Goal: Information Seeking & Learning: Check status

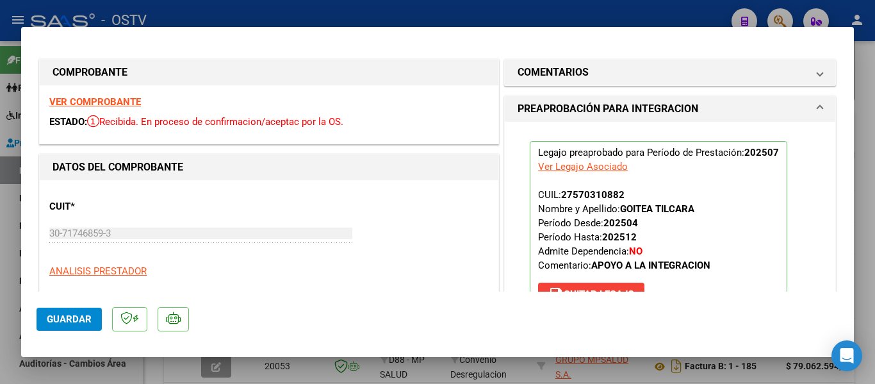
click at [90, 314] on span "Guardar" at bounding box center [69, 319] width 45 height 12
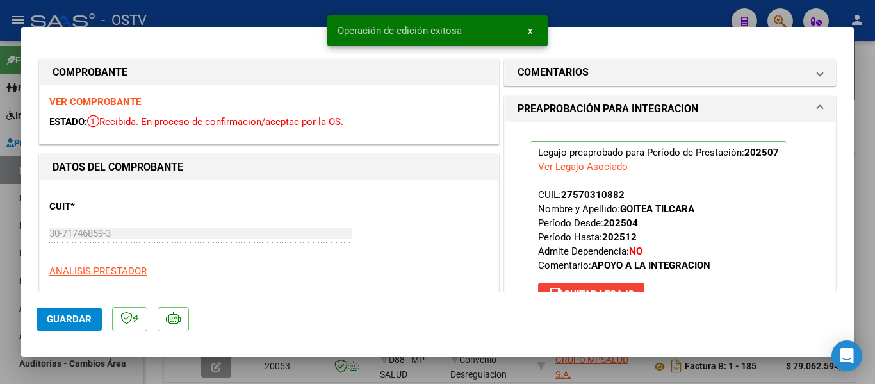
click at [290, 17] on div at bounding box center [437, 192] width 875 height 384
type input "$ 0,00"
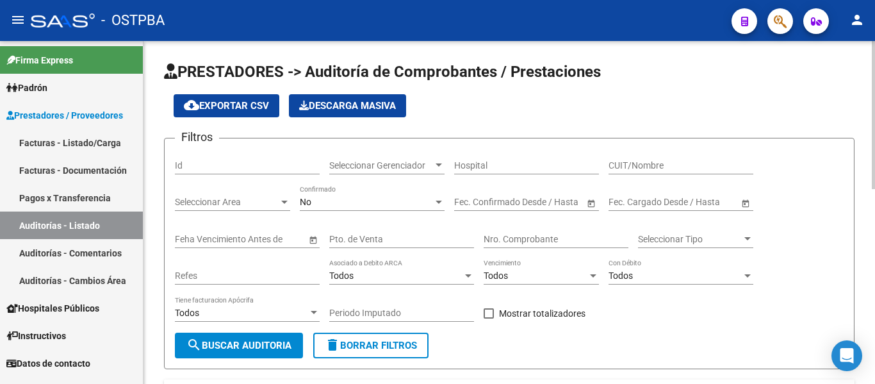
click at [364, 165] on span "Seleccionar Gerenciador" at bounding box center [381, 165] width 104 height 11
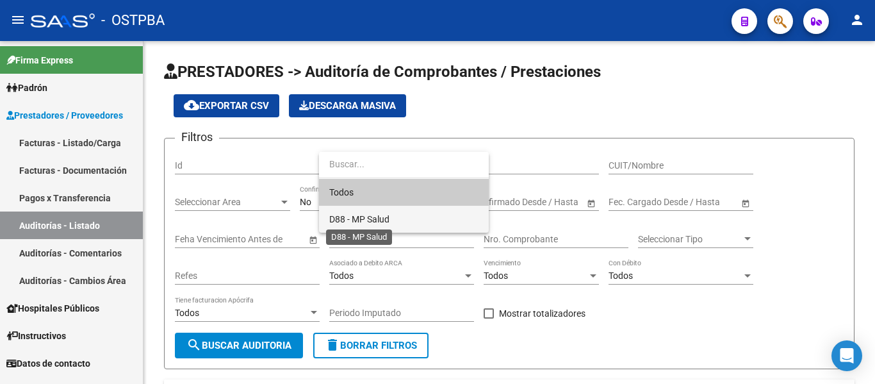
click at [368, 220] on span "D88 - MP Salud" at bounding box center [359, 219] width 60 height 10
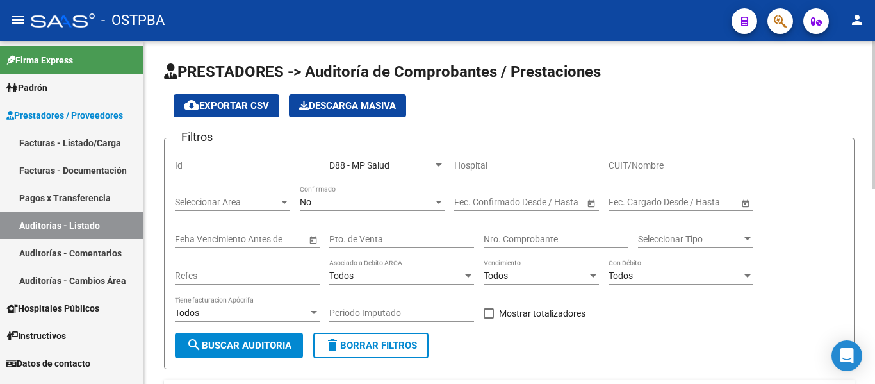
click at [358, 215] on div "No Confirmado" at bounding box center [372, 203] width 145 height 36
click at [331, 203] on div "No" at bounding box center [366, 202] width 133 height 11
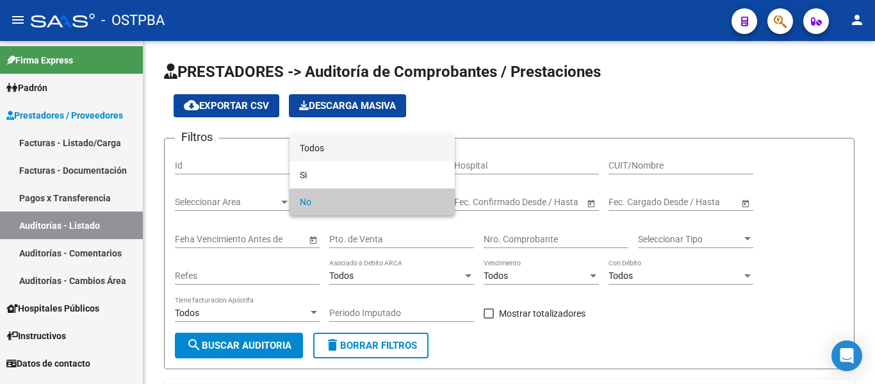
click at [336, 140] on span "Todos" at bounding box center [372, 147] width 145 height 27
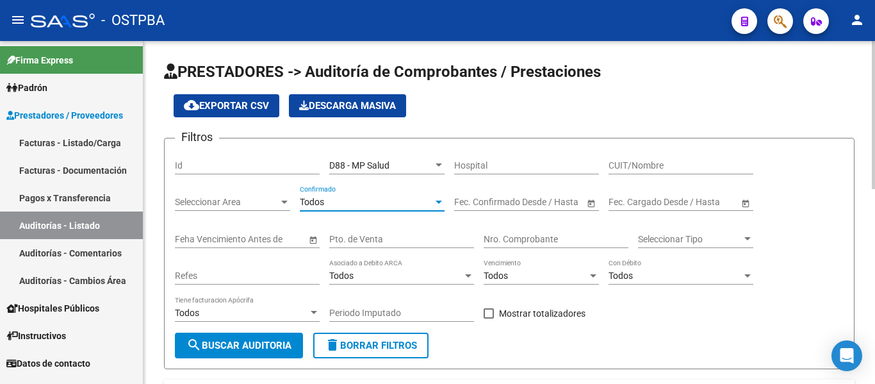
click at [264, 339] on button "search Buscar Auditoria" at bounding box center [239, 345] width 128 height 26
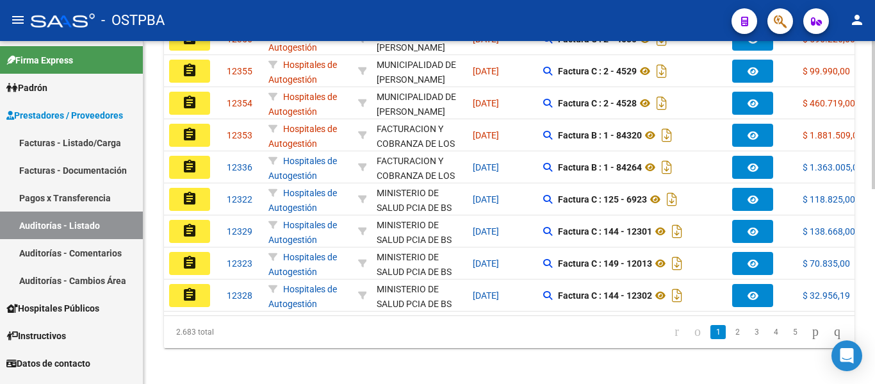
scroll to position [450, 0]
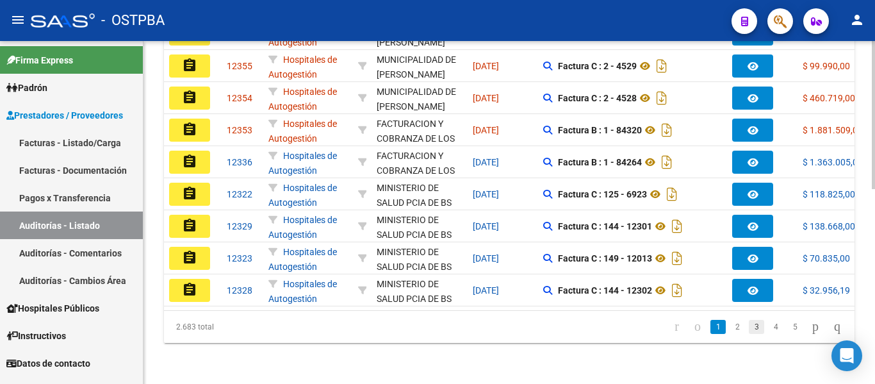
click at [749, 328] on link "3" at bounding box center [756, 327] width 15 height 14
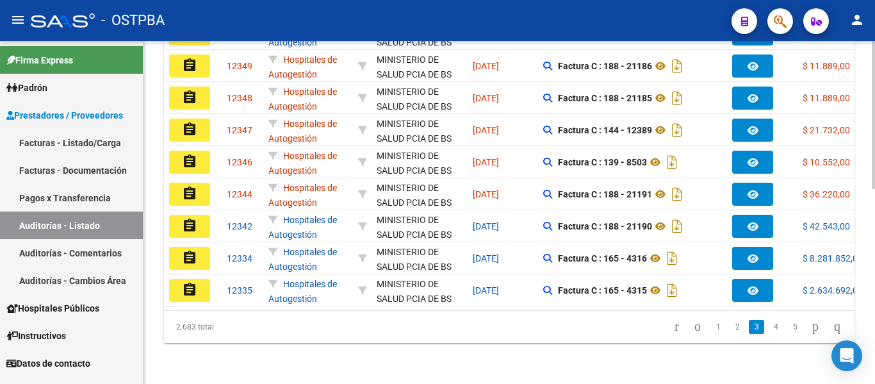
click at [749, 328] on link "3" at bounding box center [756, 327] width 15 height 14
click at [768, 329] on link "4" at bounding box center [775, 327] width 15 height 14
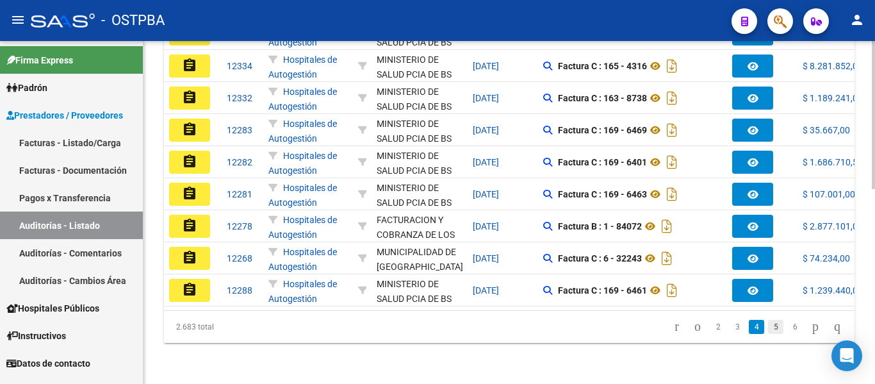
click at [768, 328] on link "5" at bounding box center [775, 327] width 15 height 14
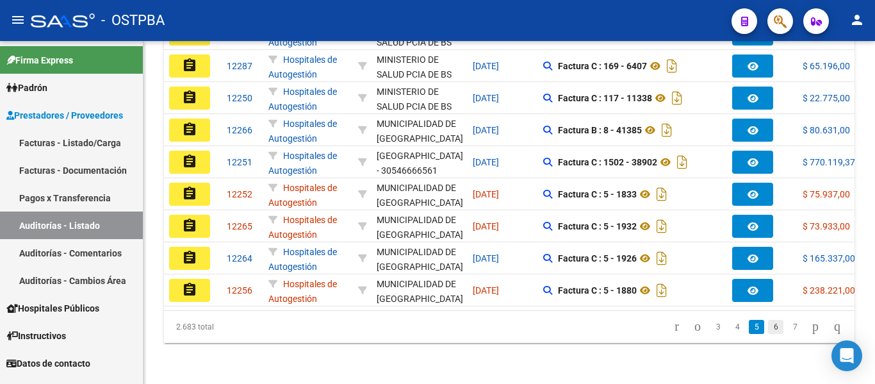
click at [768, 328] on link "6" at bounding box center [775, 327] width 15 height 14
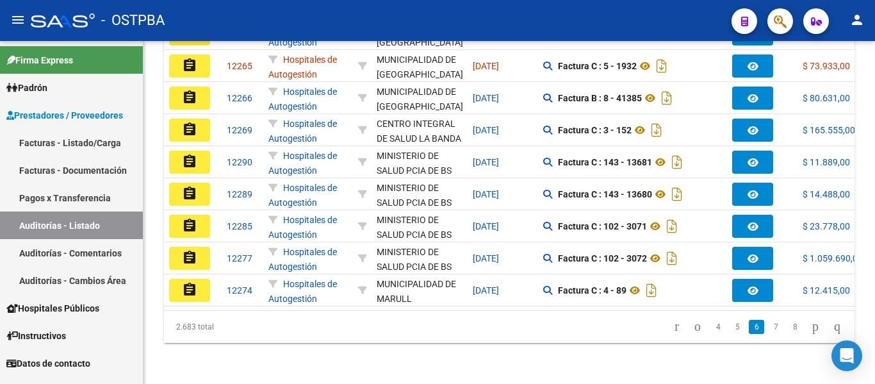
click at [768, 328] on link "7" at bounding box center [775, 327] width 15 height 14
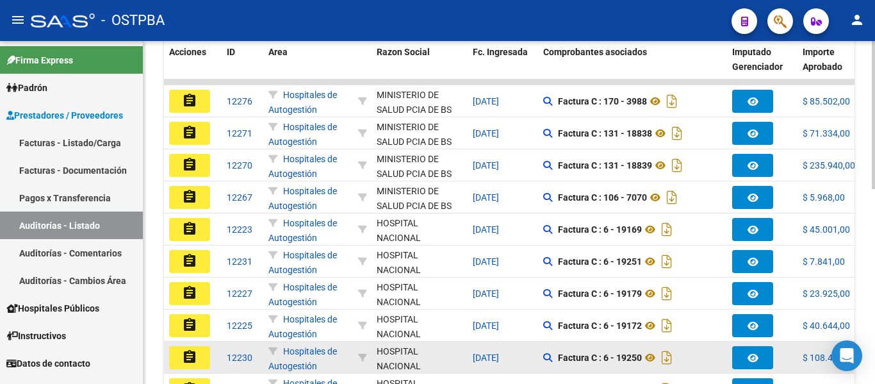
scroll to position [322, 0]
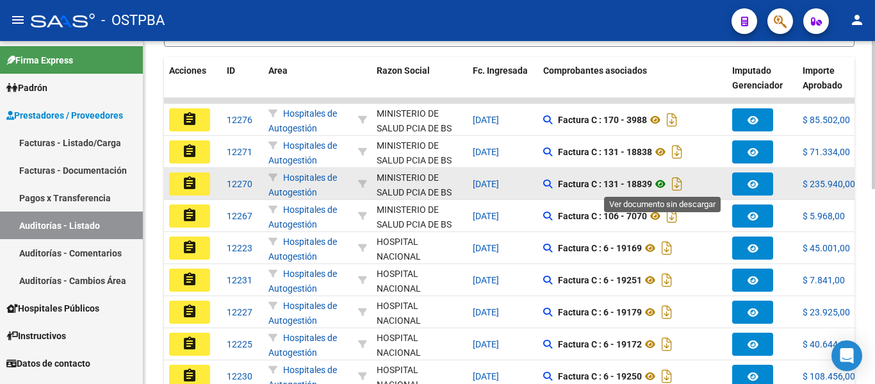
click at [661, 186] on icon at bounding box center [660, 183] width 17 height 15
click at [665, 186] on icon at bounding box center [660, 183] width 17 height 15
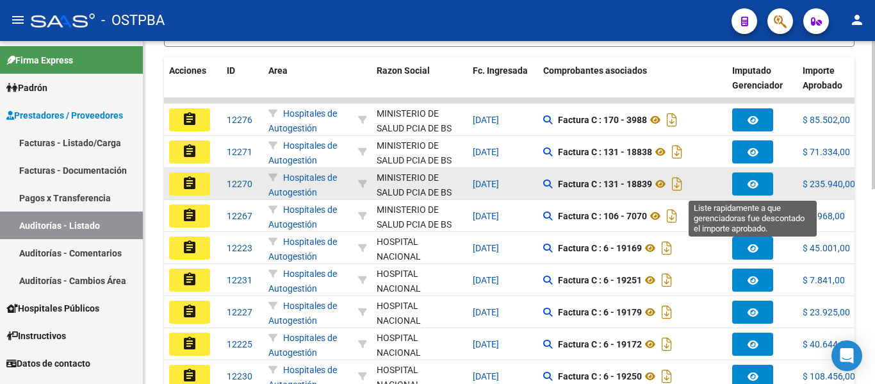
click at [739, 193] on button "button" at bounding box center [752, 183] width 41 height 23
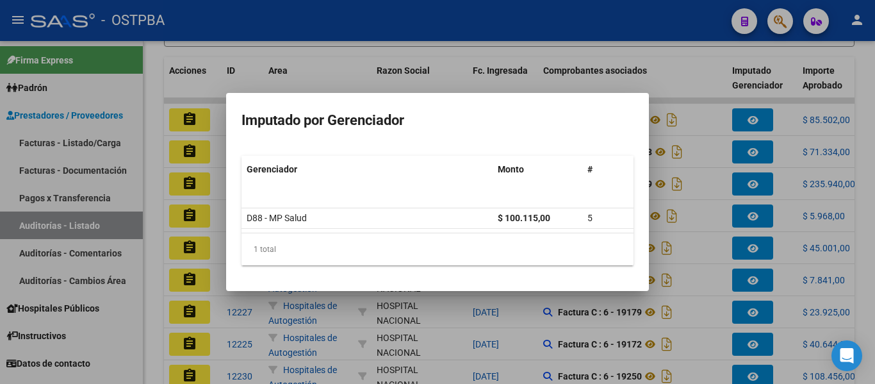
click at [734, 170] on div at bounding box center [437, 192] width 875 height 384
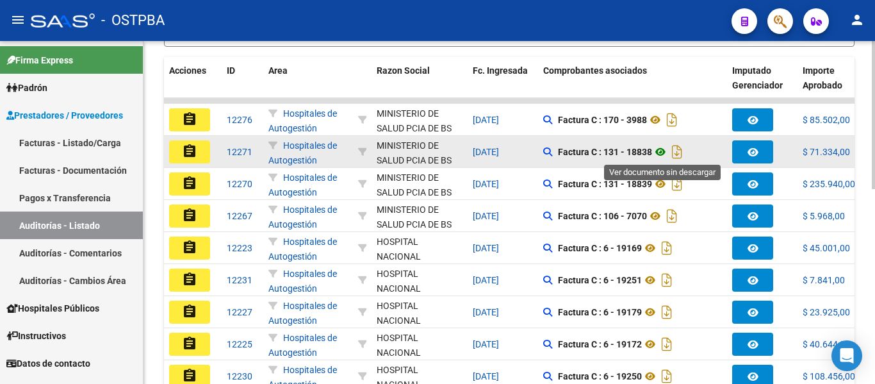
click at [666, 154] on icon at bounding box center [660, 151] width 17 height 15
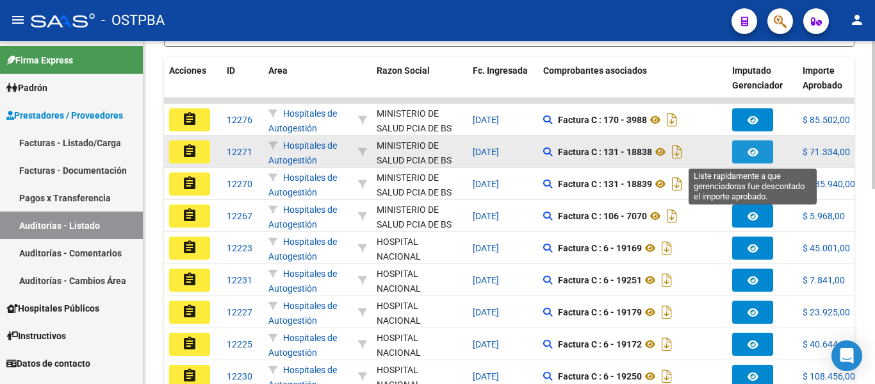
click at [753, 149] on icon "button" at bounding box center [752, 152] width 11 height 10
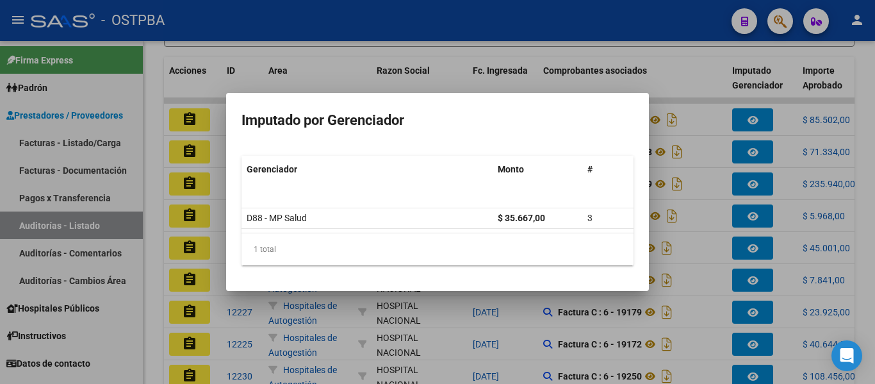
click at [716, 155] on div at bounding box center [437, 192] width 875 height 384
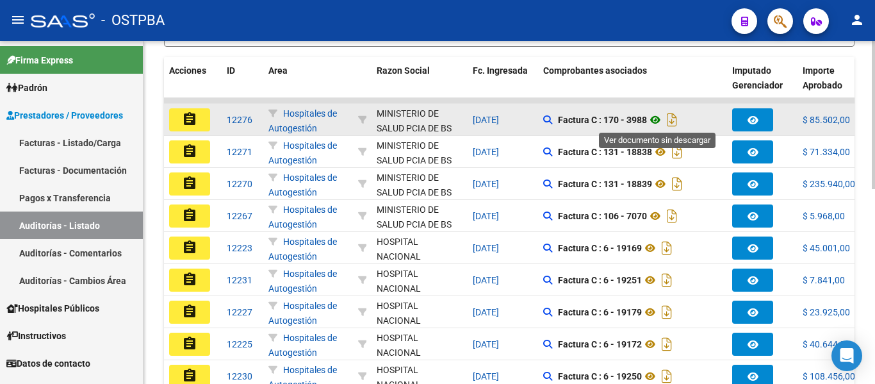
click at [661, 120] on icon at bounding box center [655, 119] width 17 height 15
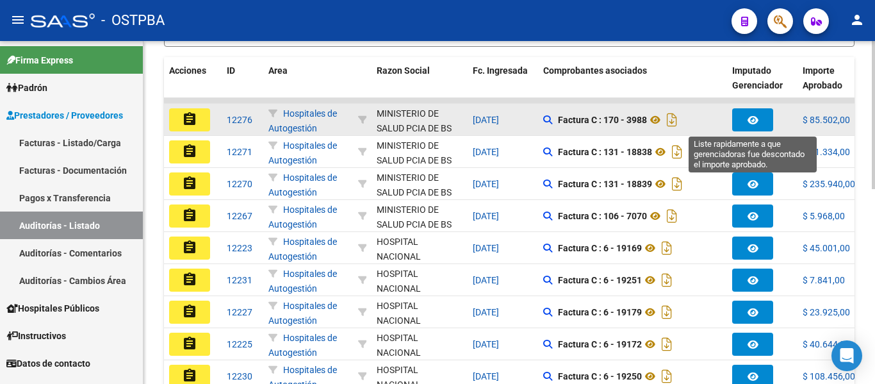
click at [746, 120] on button "button" at bounding box center [752, 119] width 41 height 23
